Goal: Task Accomplishment & Management: Use online tool/utility

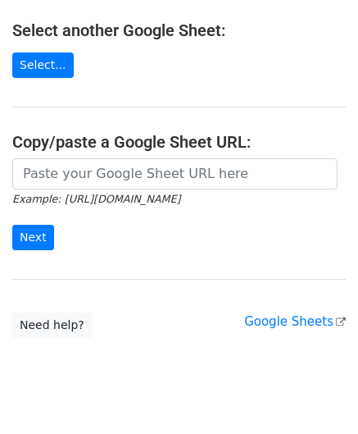
scroll to position [215, 0]
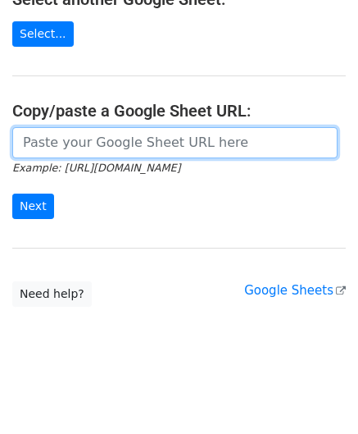
click at [103, 144] on input "url" at bounding box center [175, 142] width 326 height 31
paste input "[URL][DOMAIN_NAME]"
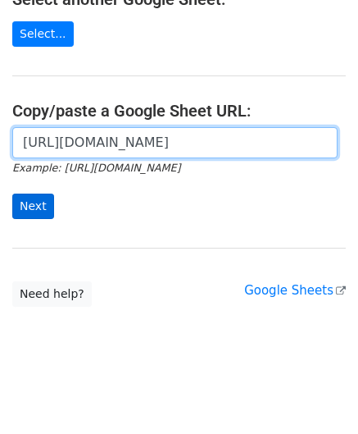
scroll to position [0, 348]
type input "[URL][DOMAIN_NAME]"
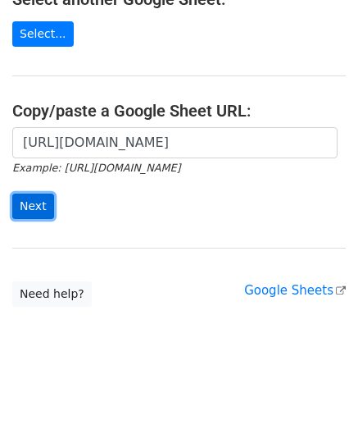
scroll to position [0, 0]
click at [30, 199] on input "Next" at bounding box center [33, 206] width 42 height 25
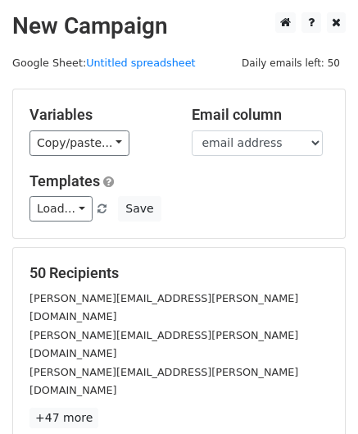
scroll to position [200, 0]
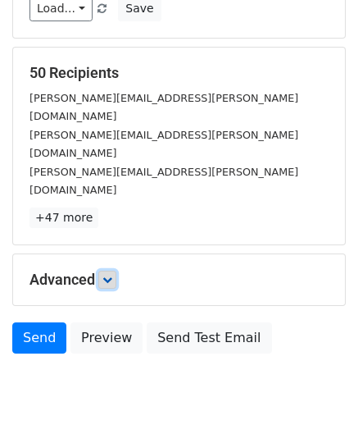
click at [112, 275] on icon at bounding box center [108, 280] width 10 height 10
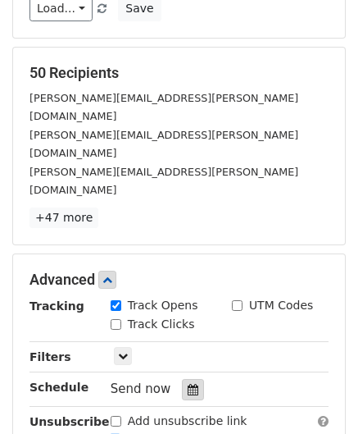
click at [188, 384] on icon at bounding box center [193, 389] width 11 height 11
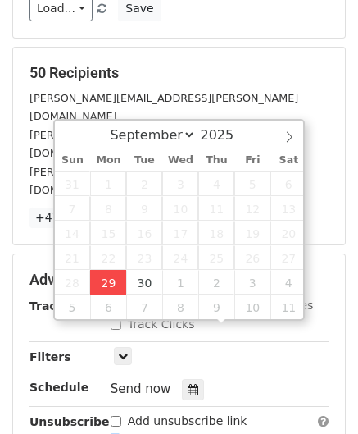
type input "2025-09-29 12:00"
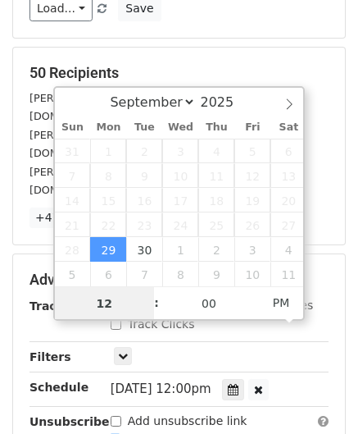
paste input "Hour"
type input "2"
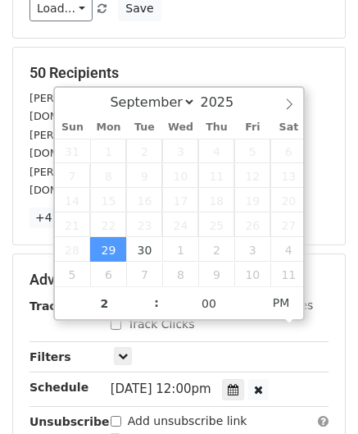
type input "2025-09-29 14:00"
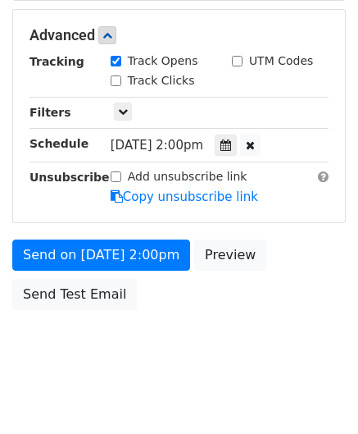
scroll to position [389, 0]
